Goal: Navigation & Orientation: Find specific page/section

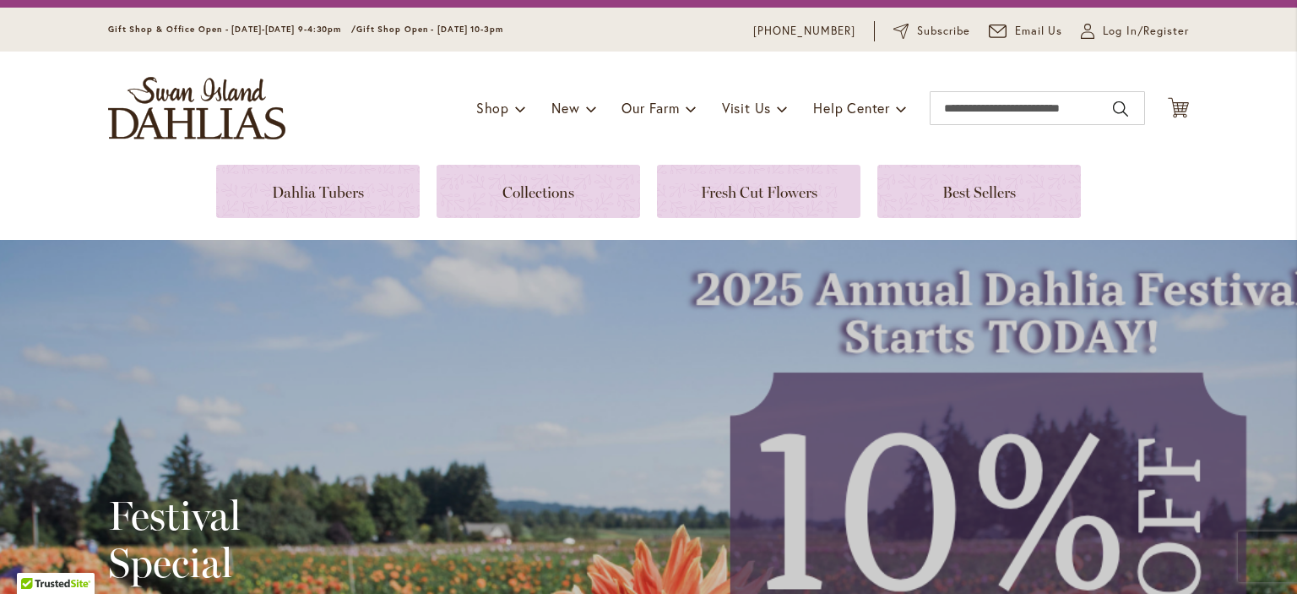
scroll to position [32, 0]
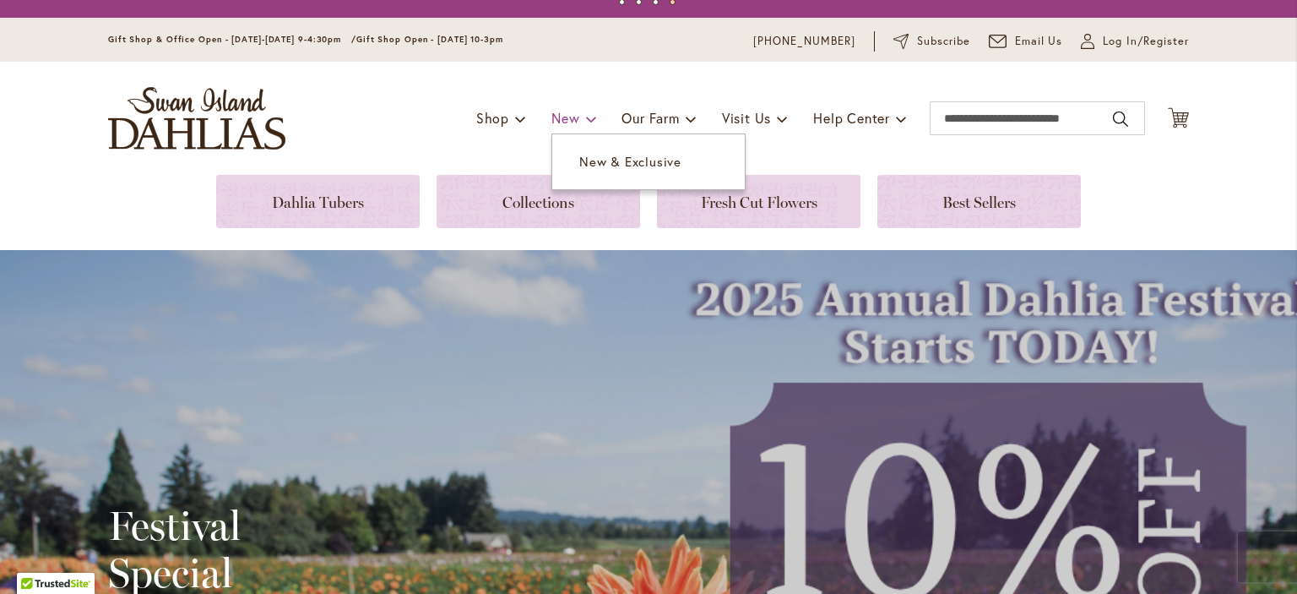
click at [567, 119] on span "New" at bounding box center [565, 118] width 28 height 18
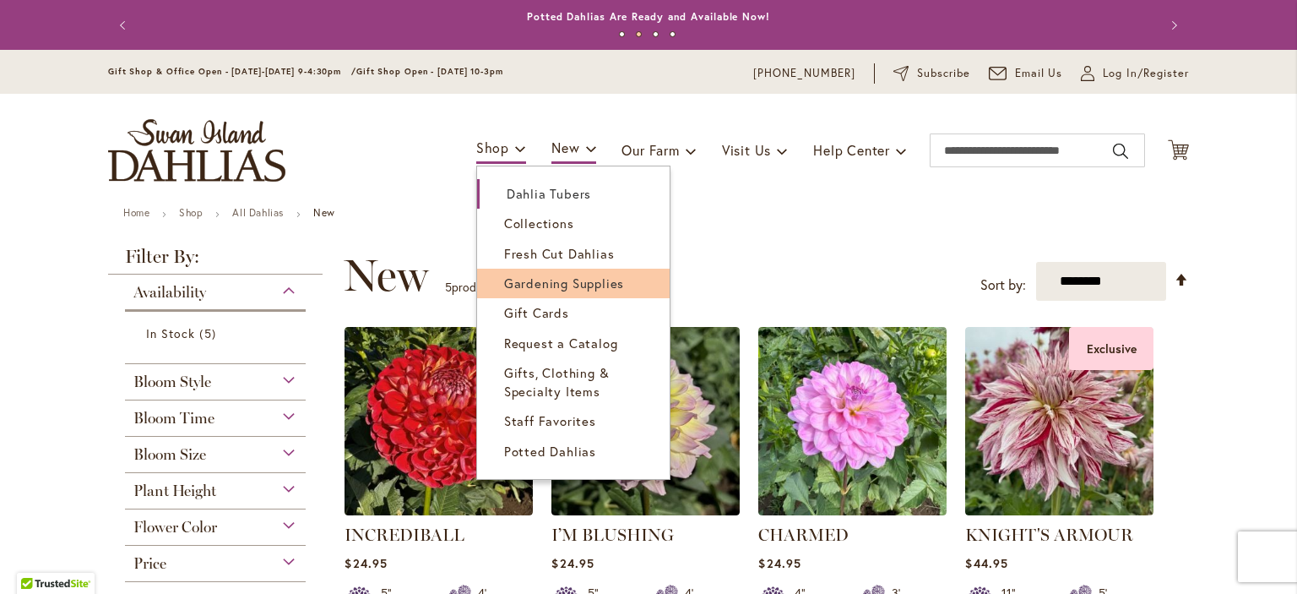
click at [518, 285] on span "Gardening Supplies" at bounding box center [564, 282] width 120 height 17
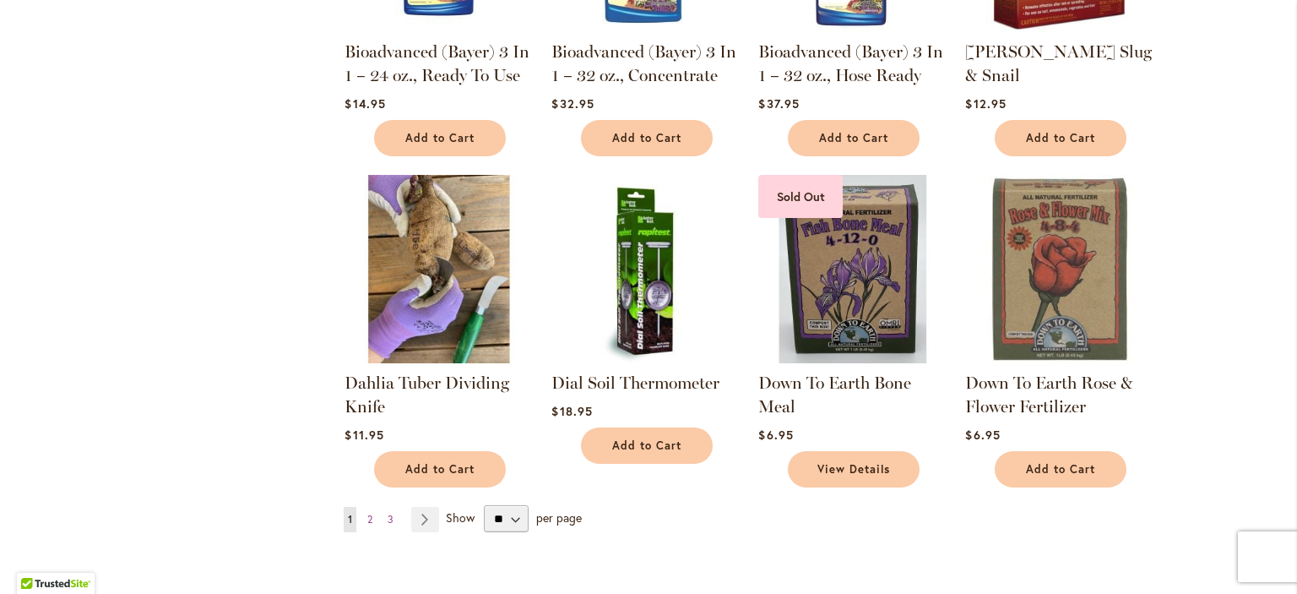
scroll to position [1436, 0]
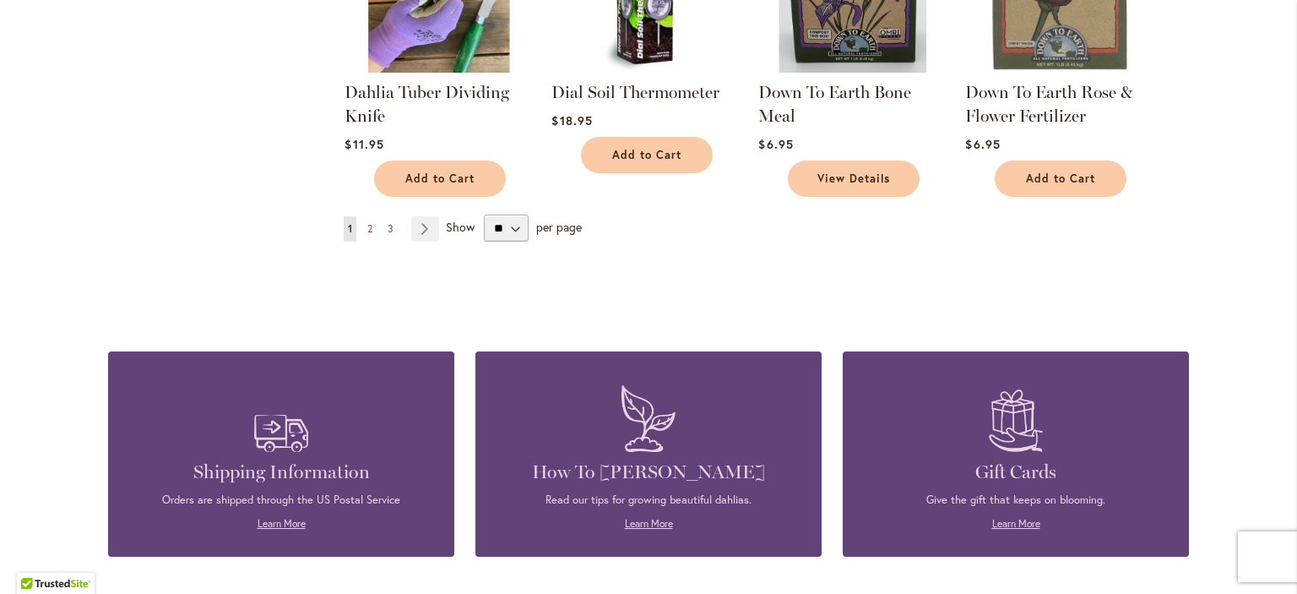
click at [388, 225] on span "3" at bounding box center [391, 228] width 6 height 13
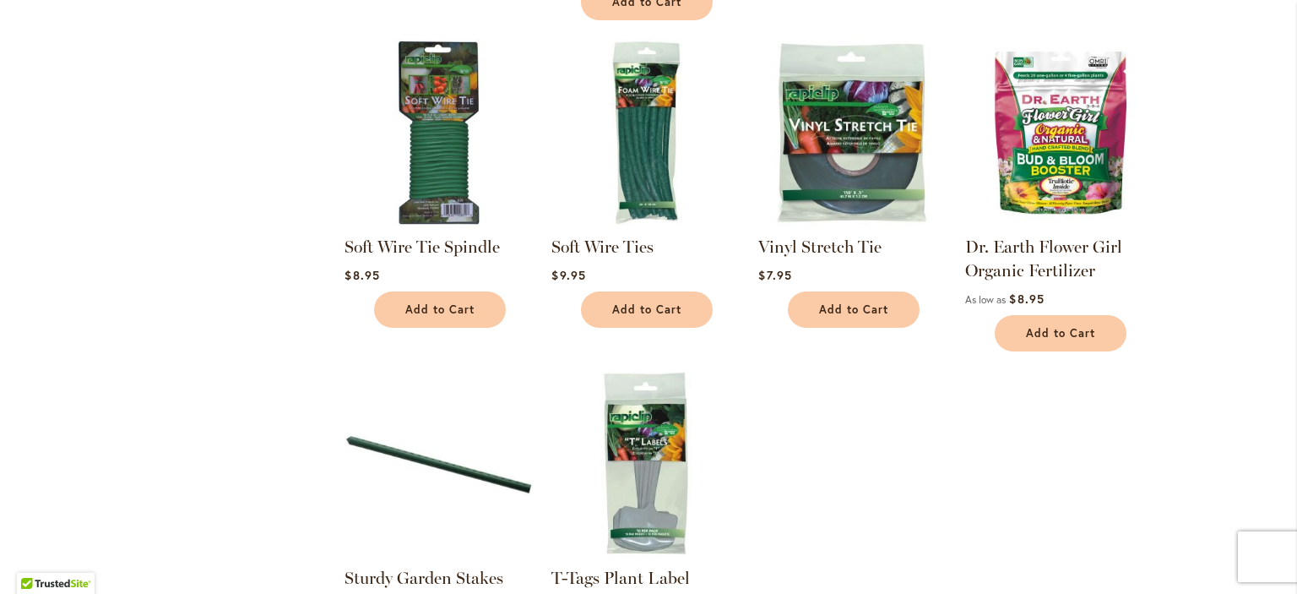
scroll to position [760, 0]
